Goal: Information Seeking & Learning: Learn about a topic

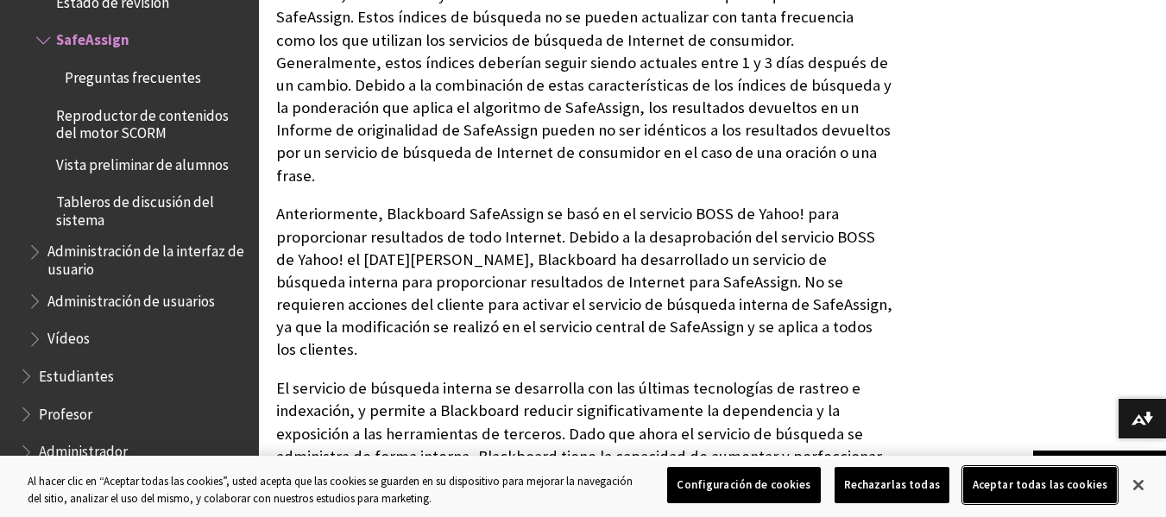
click at [1029, 490] on button "Aceptar todas las cookies" at bounding box center [1041, 485] width 154 height 36
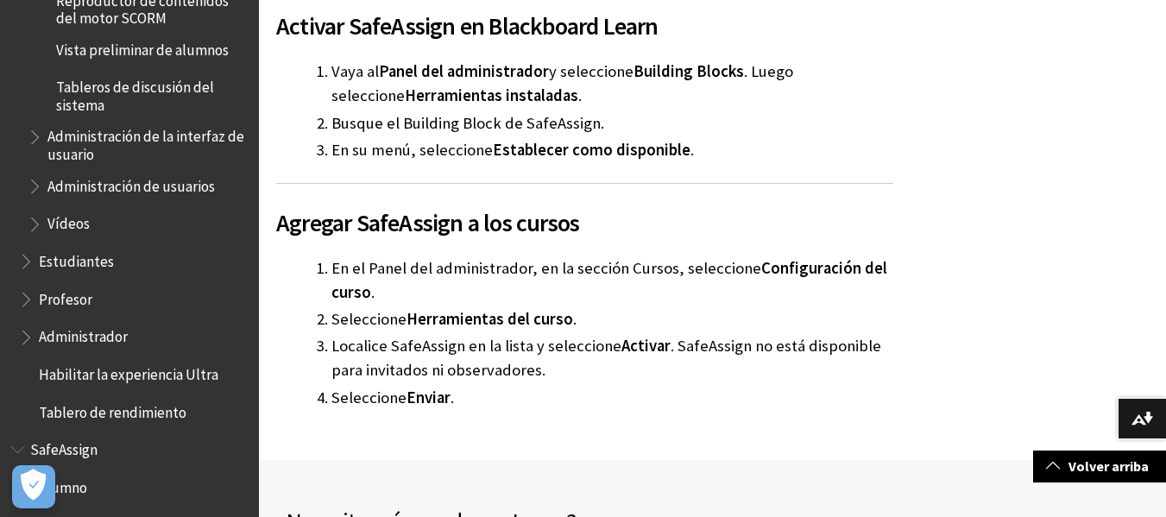
scroll to position [3572, 0]
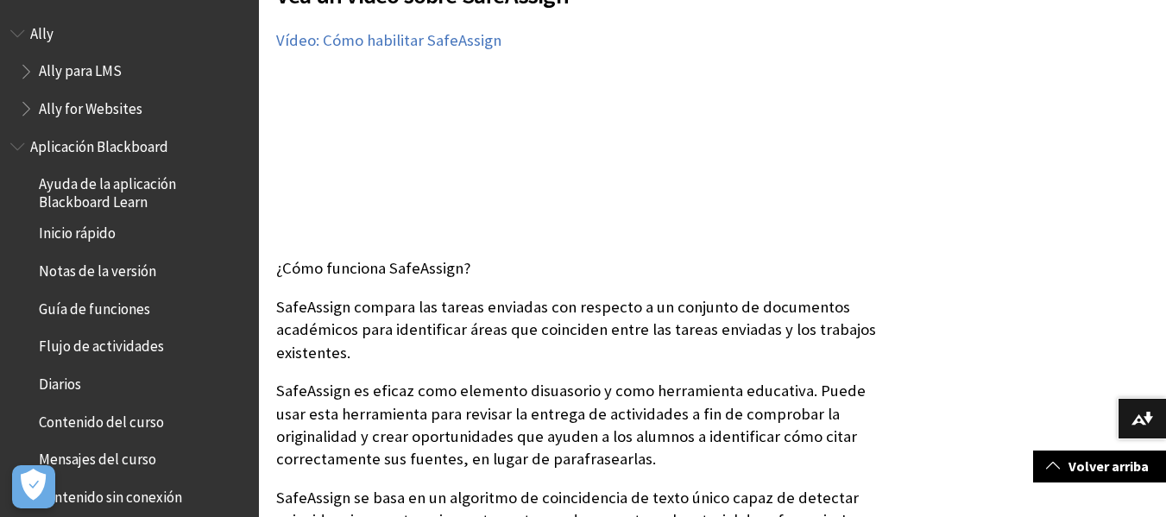
scroll to position [2765, 0]
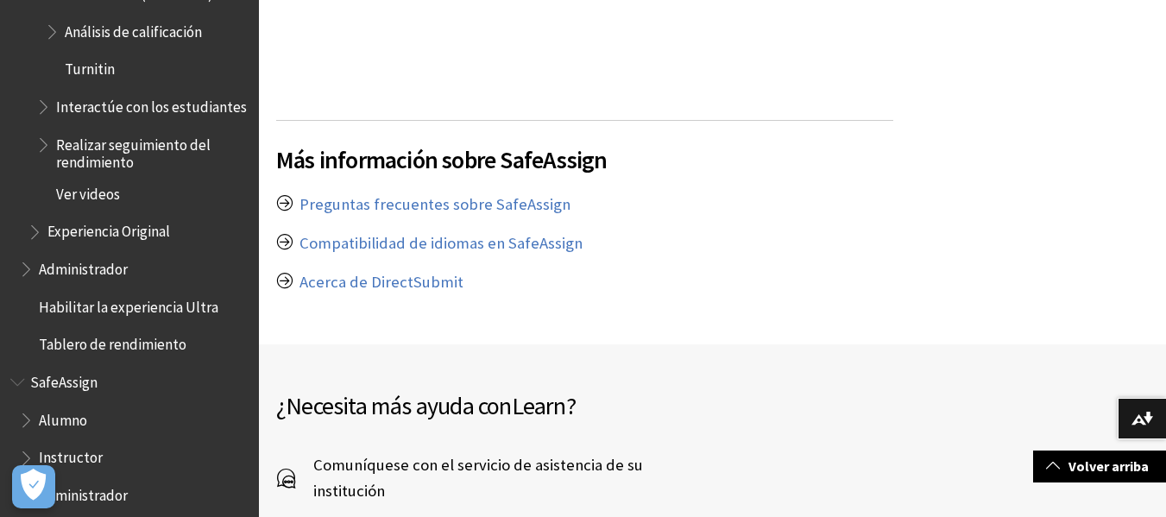
scroll to position [3194, 0]
